Goal: Transaction & Acquisition: Purchase product/service

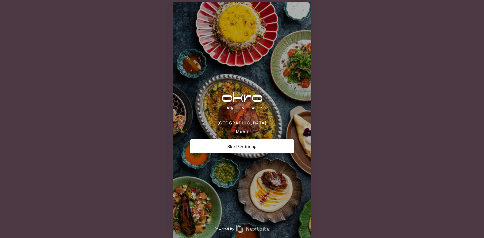
click at [232, 150] on div "Start Ordering" at bounding box center [242, 146] width 104 height 14
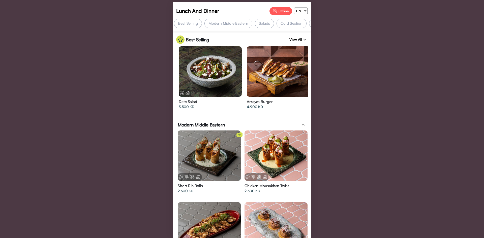
click at [283, 24] on div "Cold Section" at bounding box center [291, 24] width 30 height 10
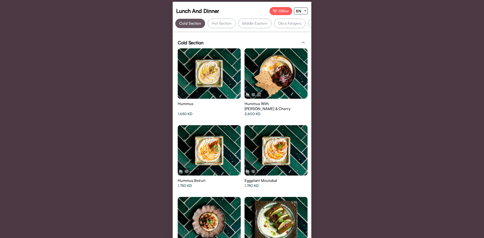
click at [288, 25] on div "Okra Fatayers" at bounding box center [290, 24] width 32 height 10
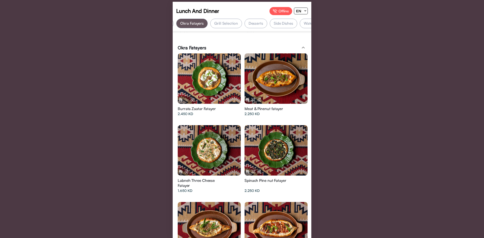
click at [126, 46] on div "Lunch And Dinner Offline EN Best Selling Modern Middle Eastern Salads Cold Sect…" at bounding box center [242, 119] width 484 height 238
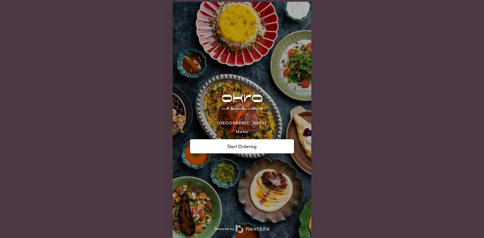
click at [250, 132] on div "Warehouse Mall Menu" at bounding box center [242, 110] width 104 height 48
click at [250, 140] on div "Start Ordering" at bounding box center [242, 146] width 104 height 14
